Goal: Navigation & Orientation: Find specific page/section

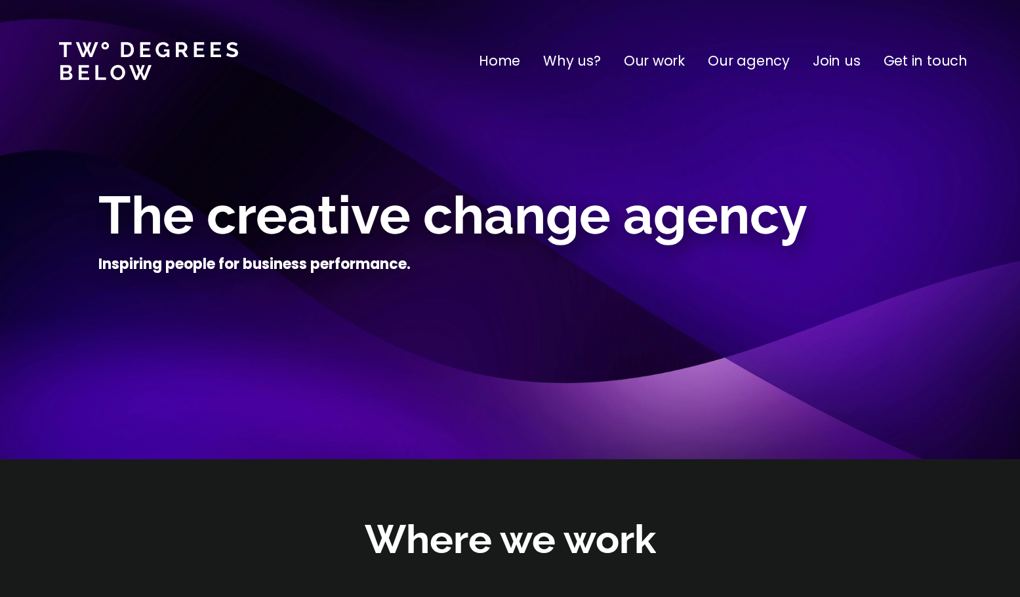
click at [608, 71] on nav "Home Why us? Our work Our agency Join us Get in touch" at bounding box center [510, 61] width 1020 height 122
click at [608, 66] on p "Our work" at bounding box center [654, 60] width 61 height 21
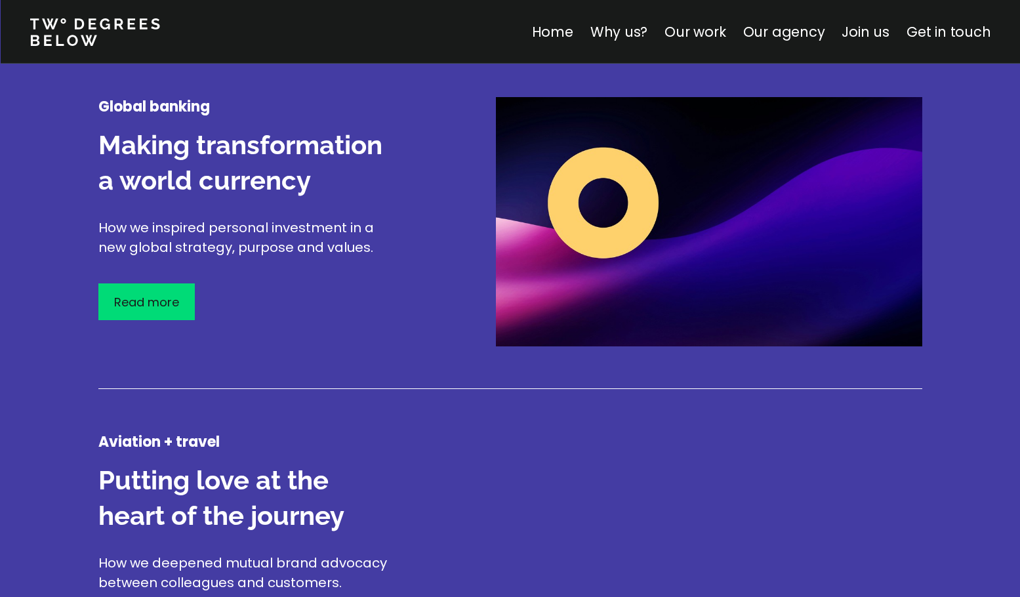
scroll to position [1650, 0]
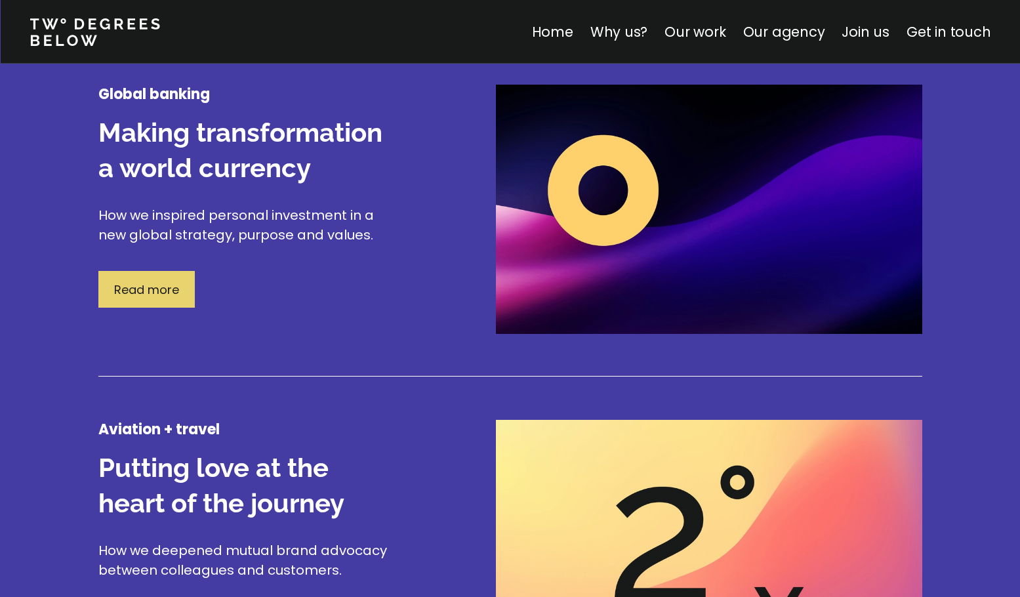
click at [185, 284] on div "Read more" at bounding box center [146, 289] width 96 height 37
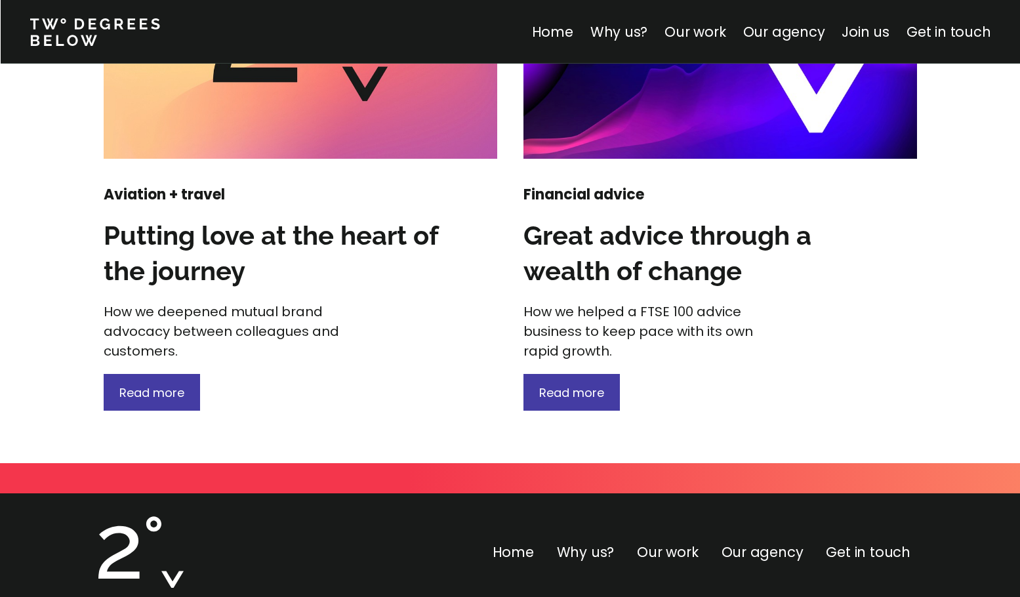
scroll to position [1941, 0]
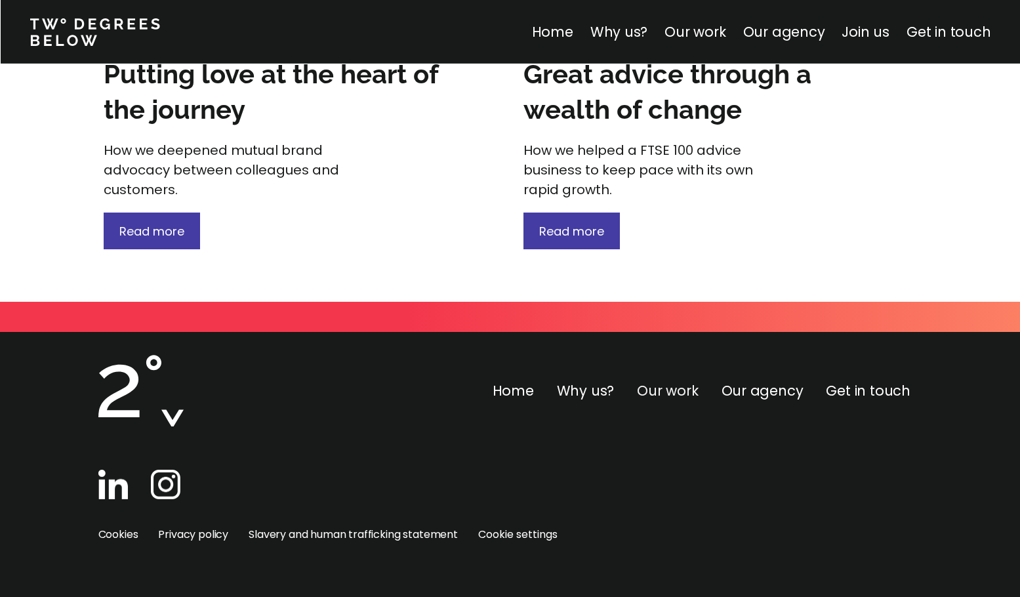
click at [608, 393] on link "Our work" at bounding box center [667, 390] width 61 height 19
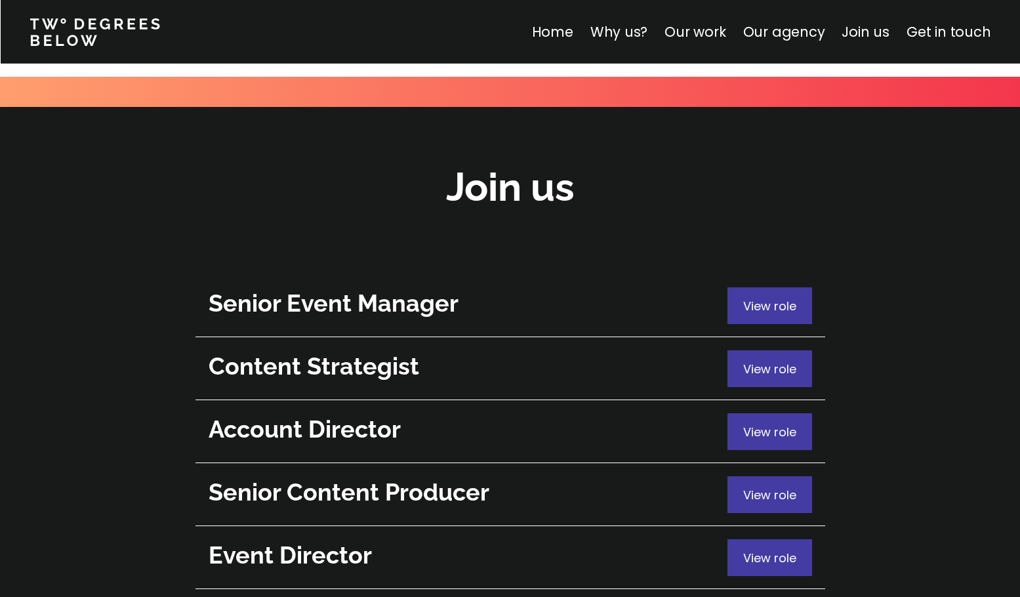
scroll to position [4669, 0]
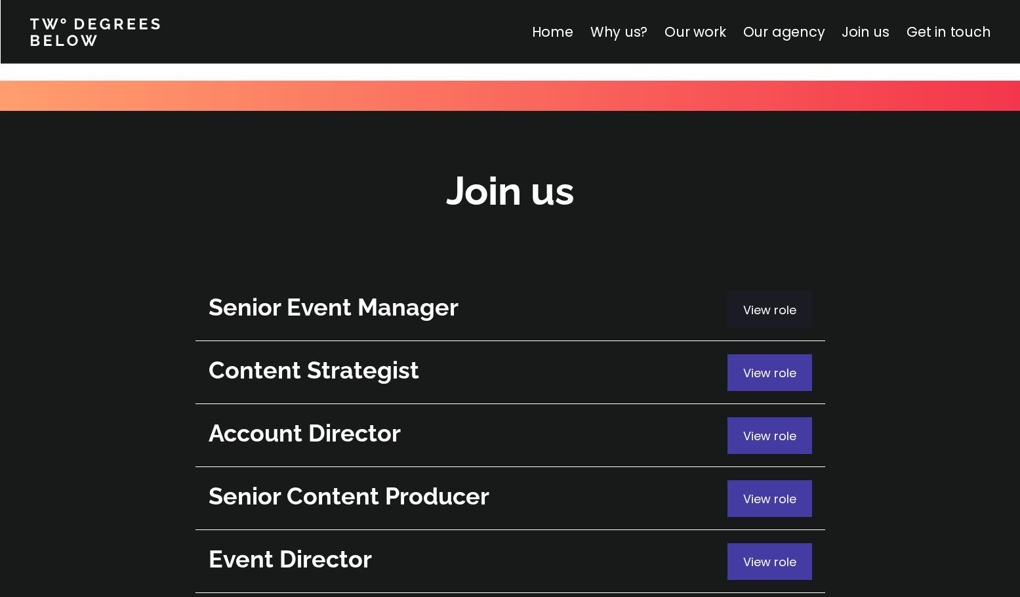
click at [608, 291] on div "View role" at bounding box center [769, 309] width 85 height 37
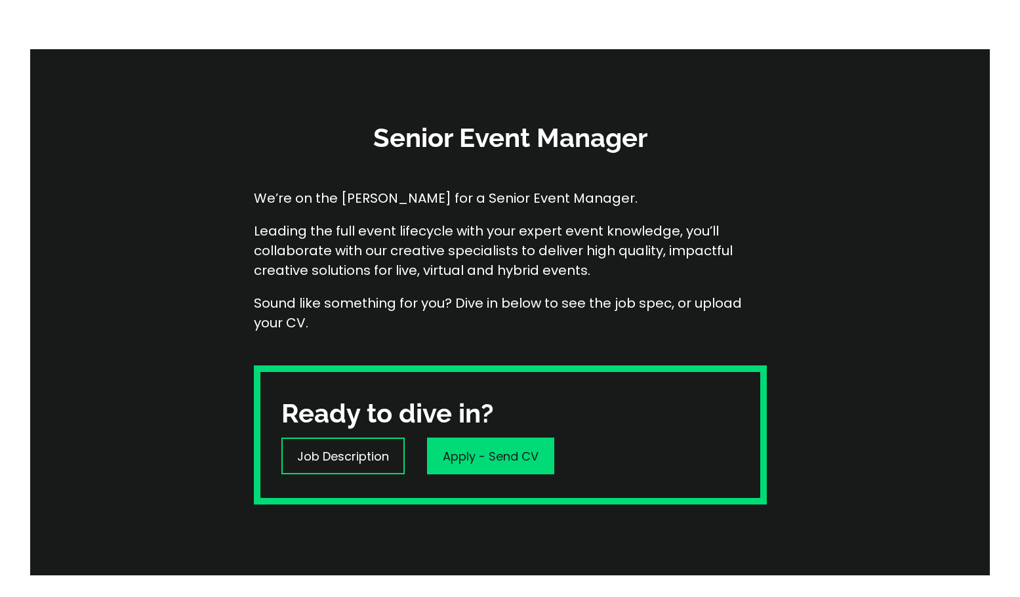
scroll to position [125, 0]
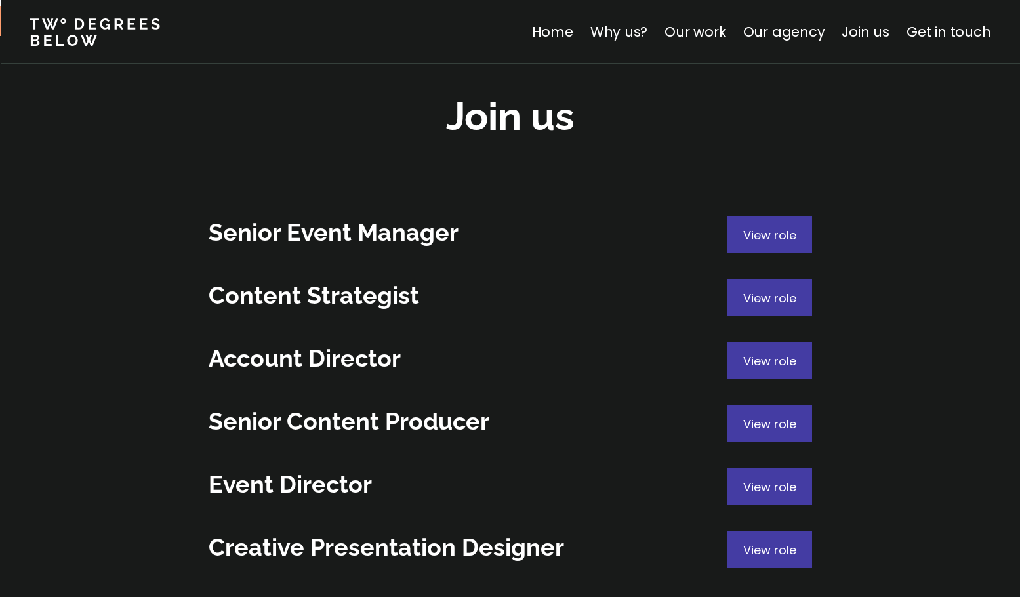
scroll to position [4740, 0]
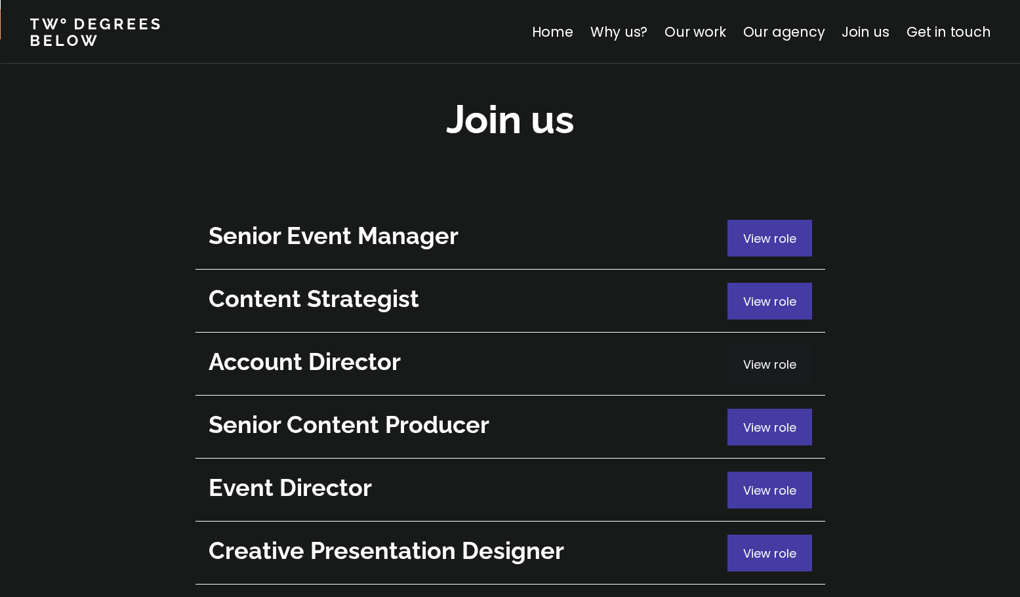
click at [608, 356] on span "View role" at bounding box center [769, 364] width 53 height 16
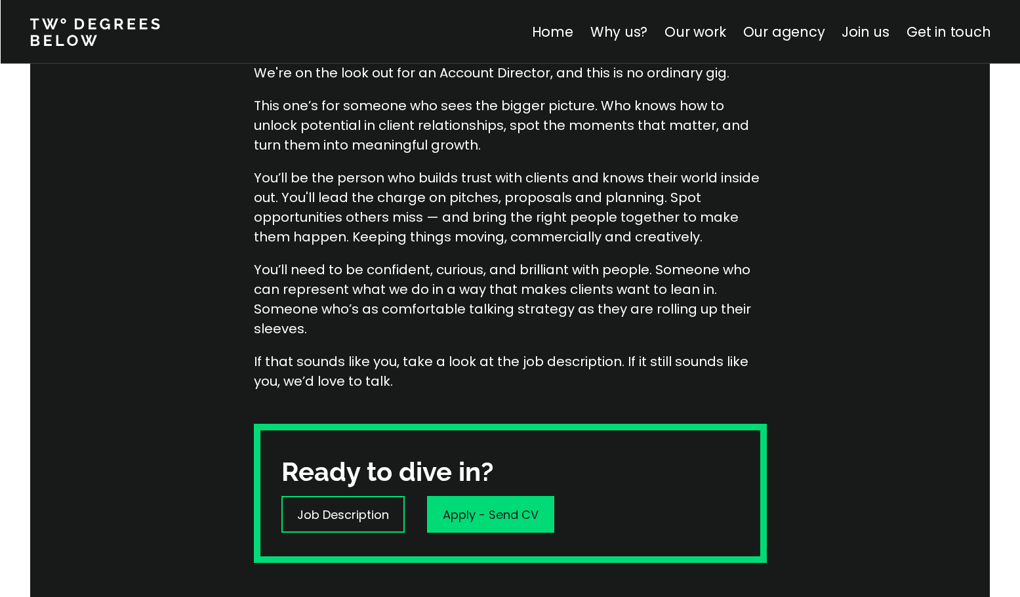
scroll to position [256, 0]
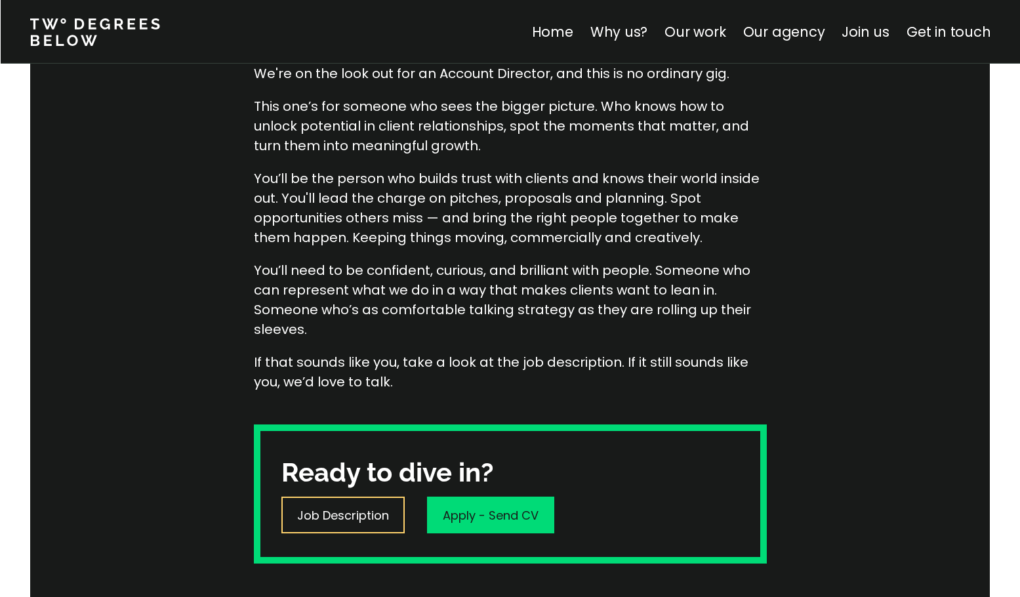
click at [323, 520] on p "Job Description" at bounding box center [343, 515] width 92 height 18
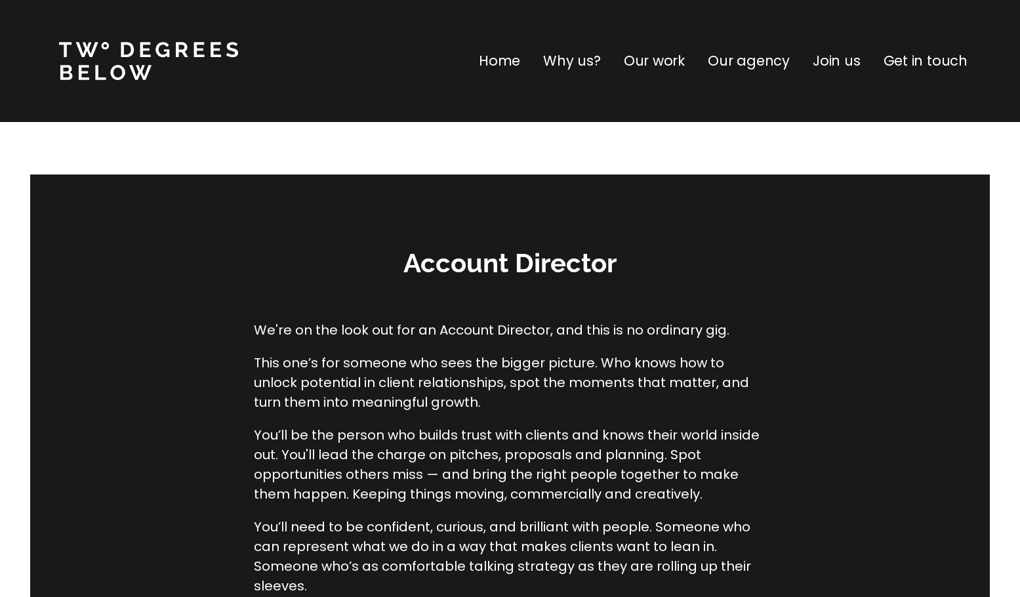
scroll to position [611, 0]
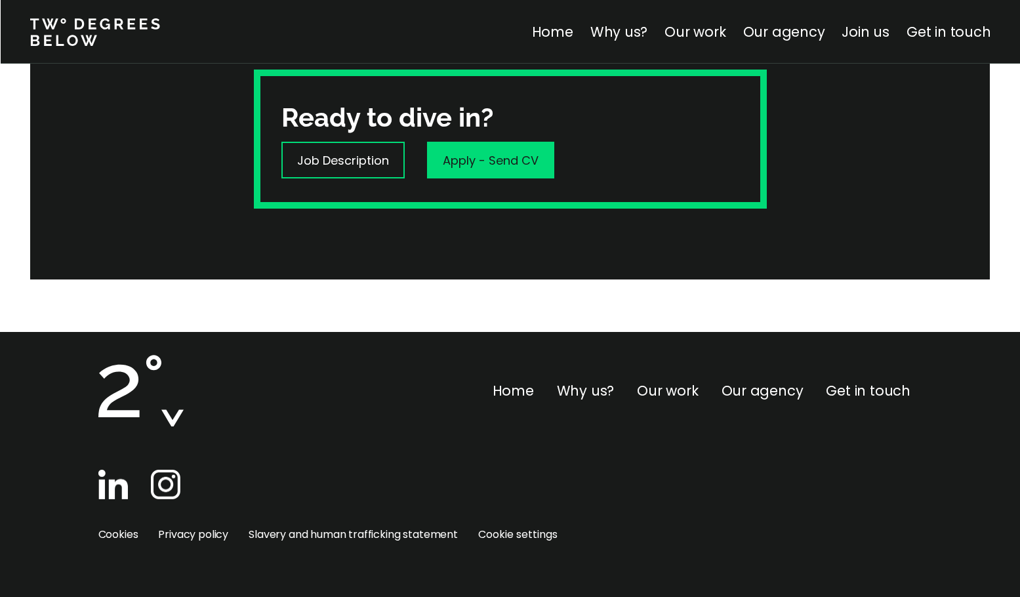
click at [174, 498] on img at bounding box center [166, 485] width 30 height 30
click at [591, 395] on link "Why us?" at bounding box center [586, 390] width 58 height 19
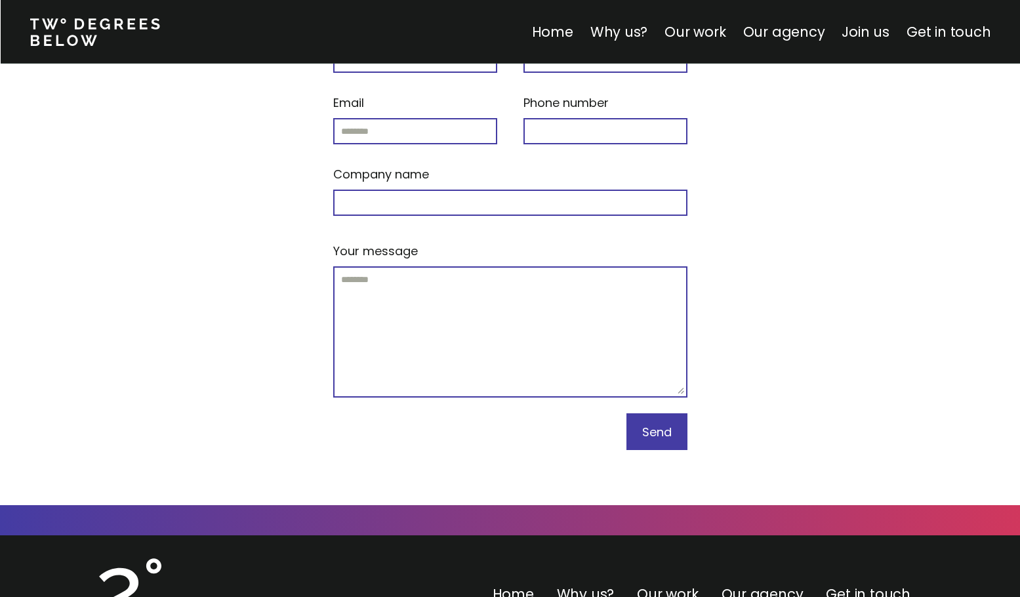
scroll to position [5732, 0]
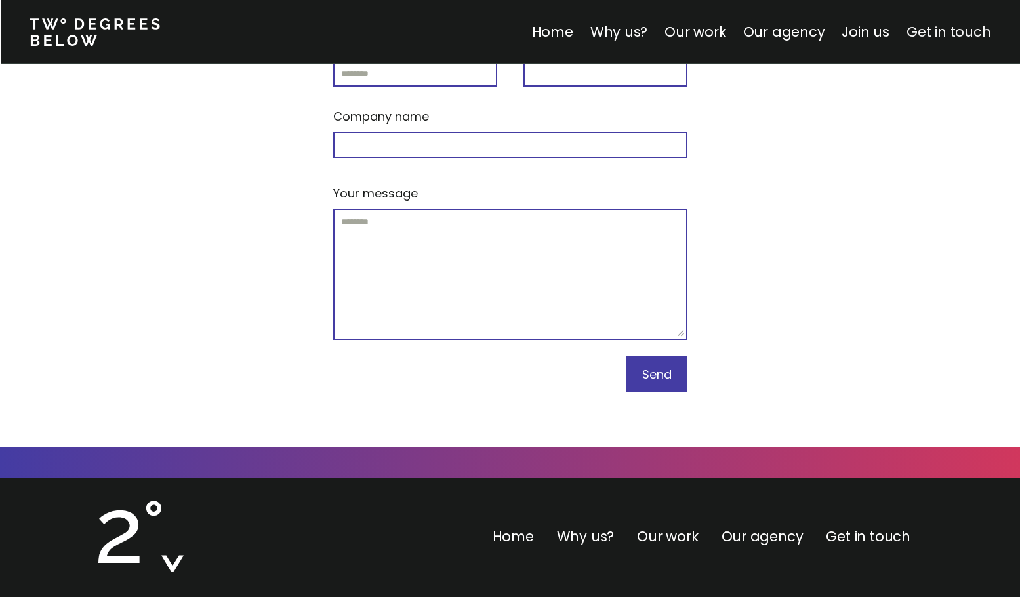
click at [608, 35] on link "Get in touch" at bounding box center [948, 31] width 84 height 19
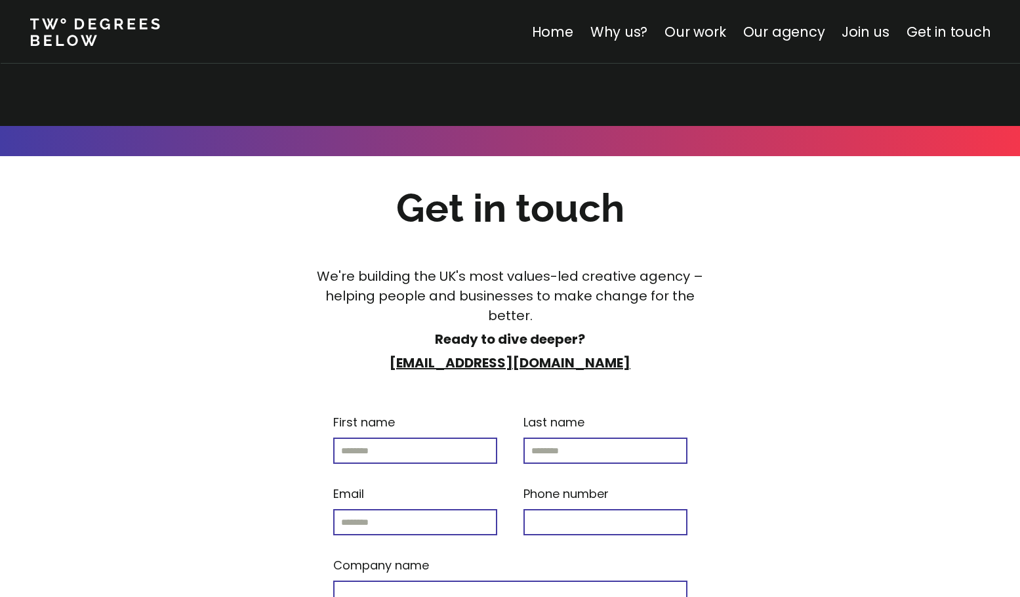
scroll to position [5732, 0]
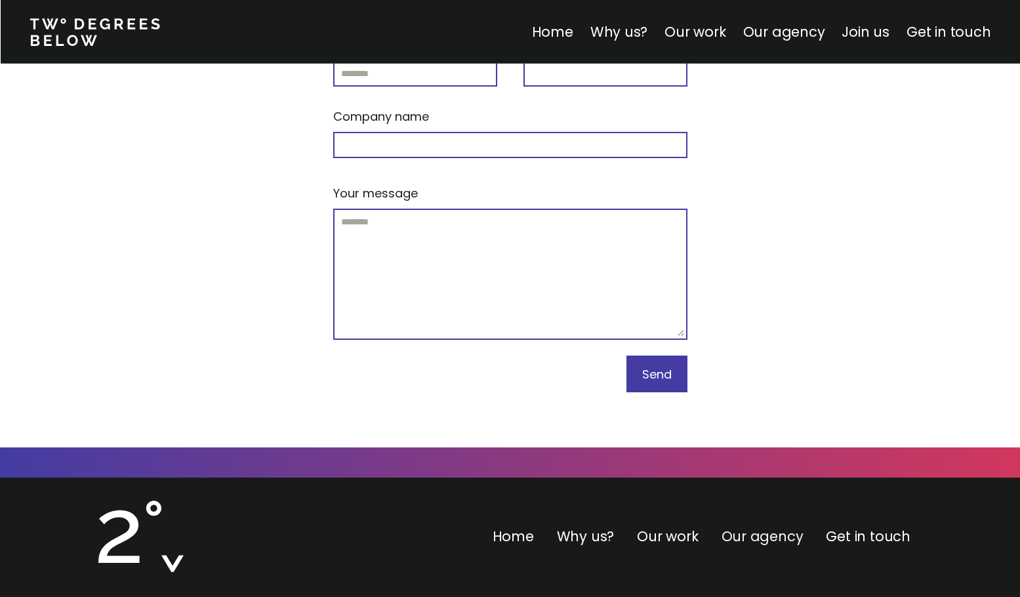
click at [608, 527] on link "Our agency" at bounding box center [762, 536] width 82 height 19
